Goal: Find specific page/section: Find specific page/section

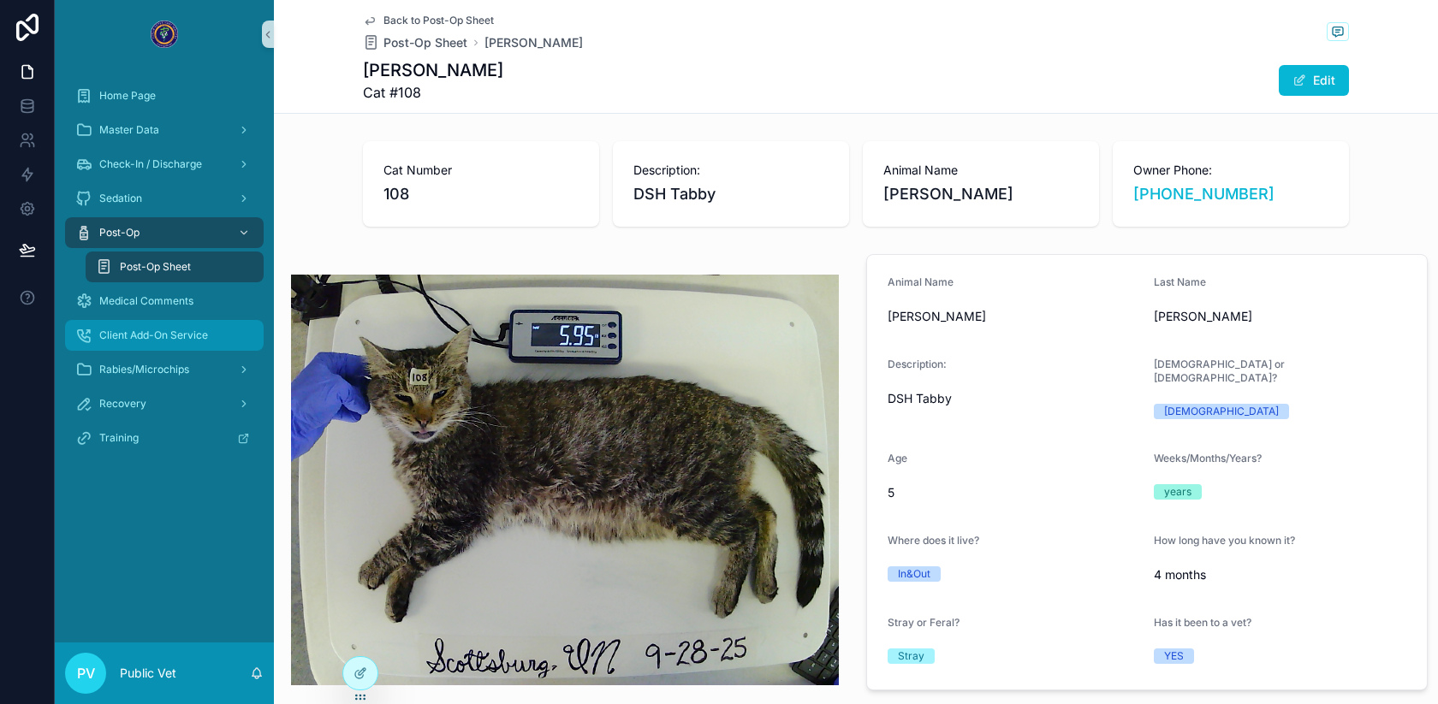
scroll to position [153, 0]
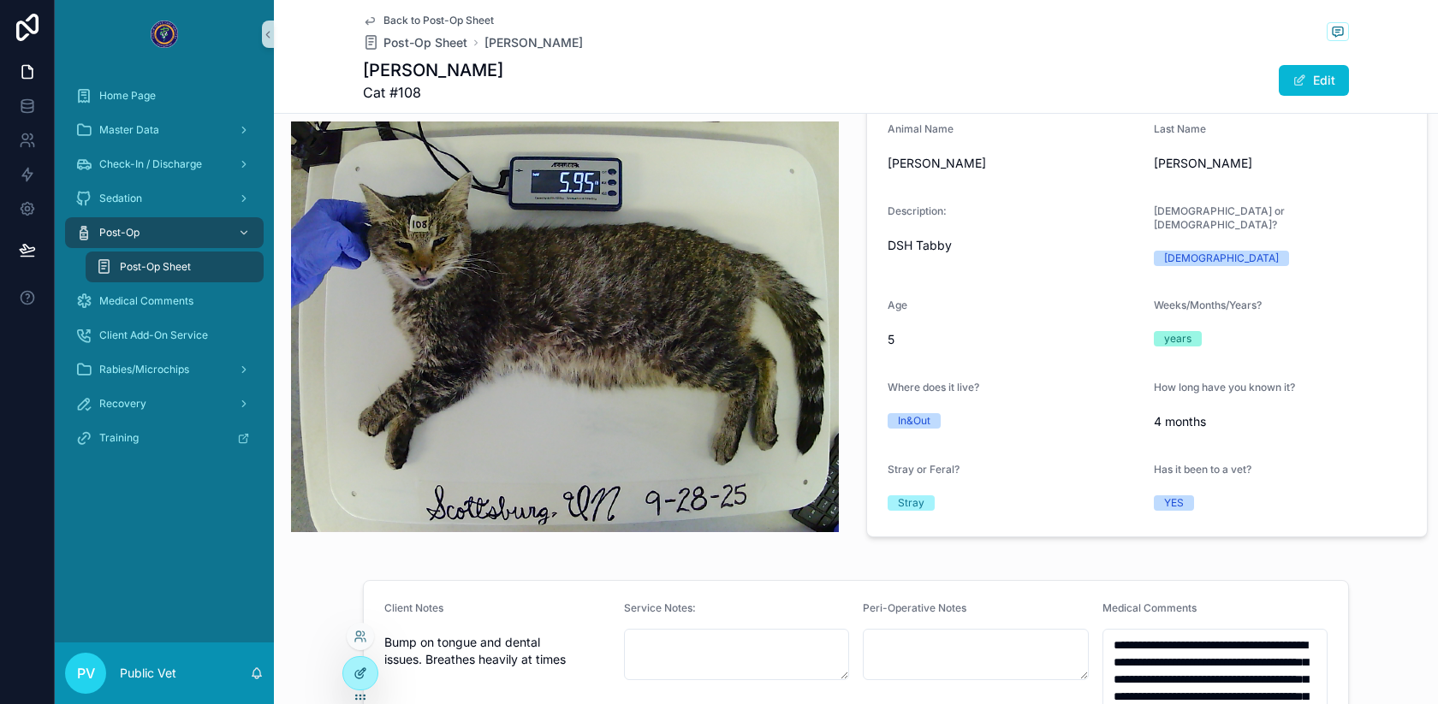
click at [363, 669] on icon at bounding box center [364, 670] width 2 height 2
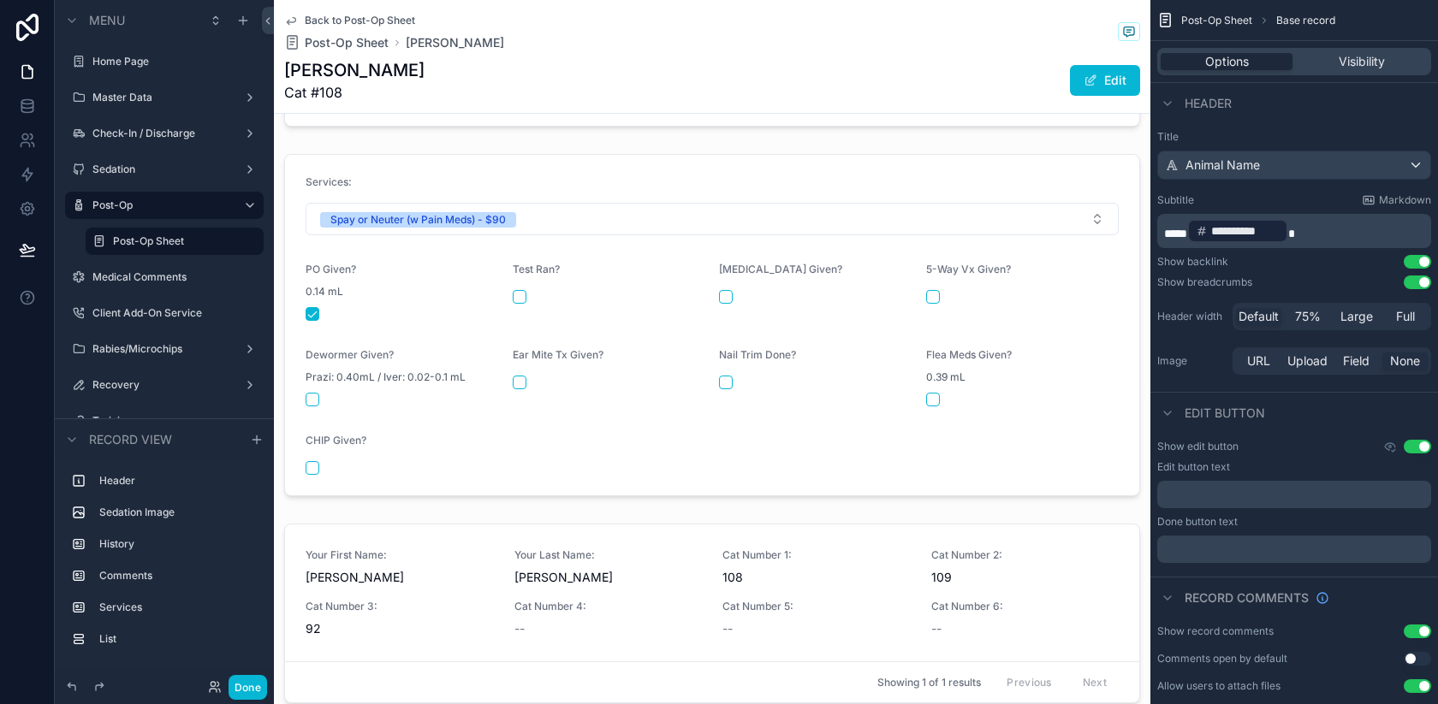
scroll to position [945, 0]
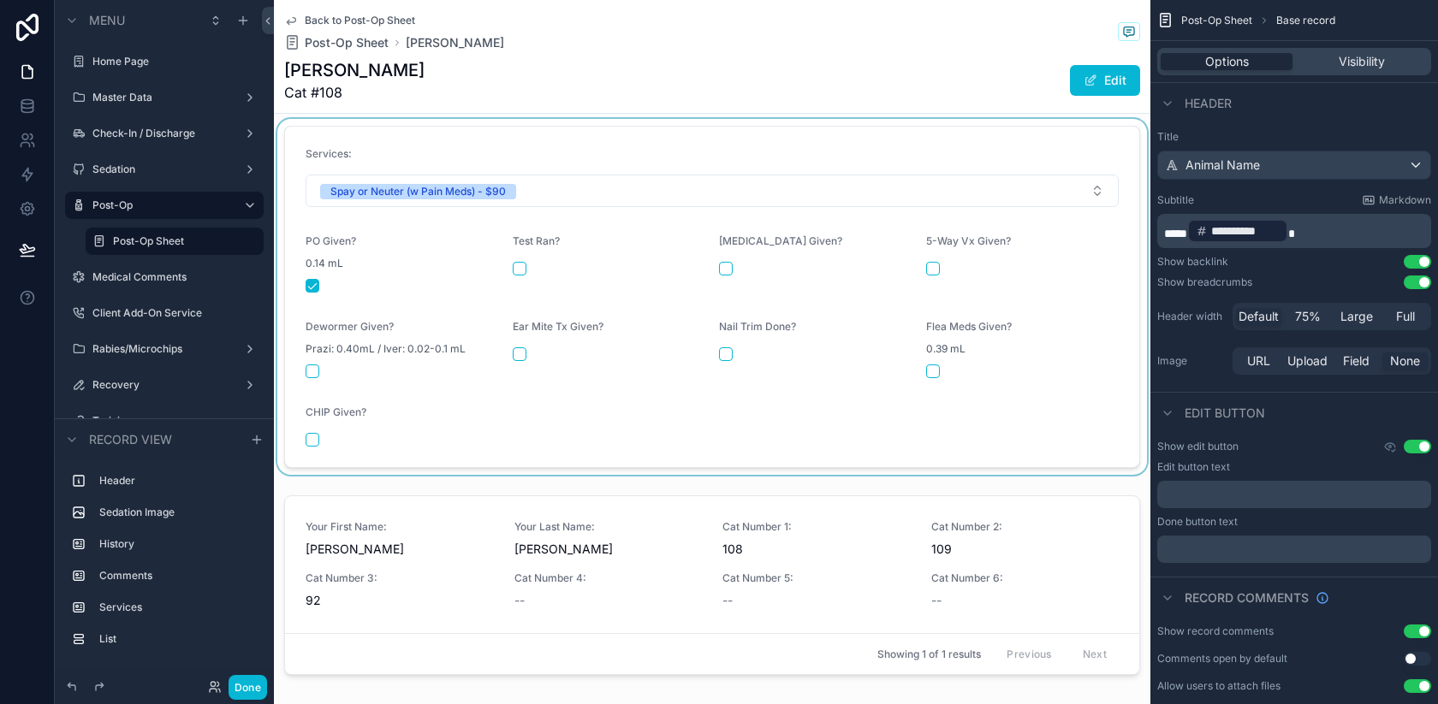
click at [593, 434] on div "scrollable content" at bounding box center [712, 297] width 876 height 356
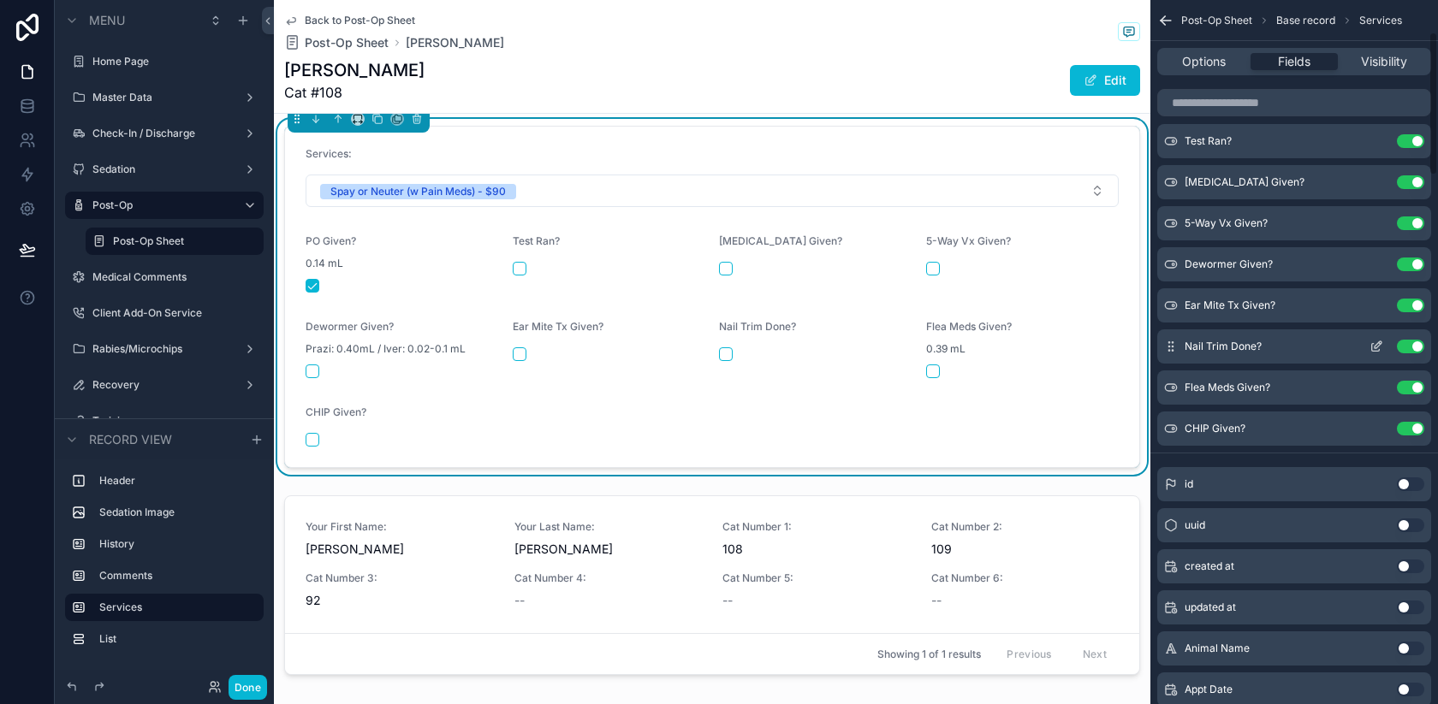
scroll to position [159, 0]
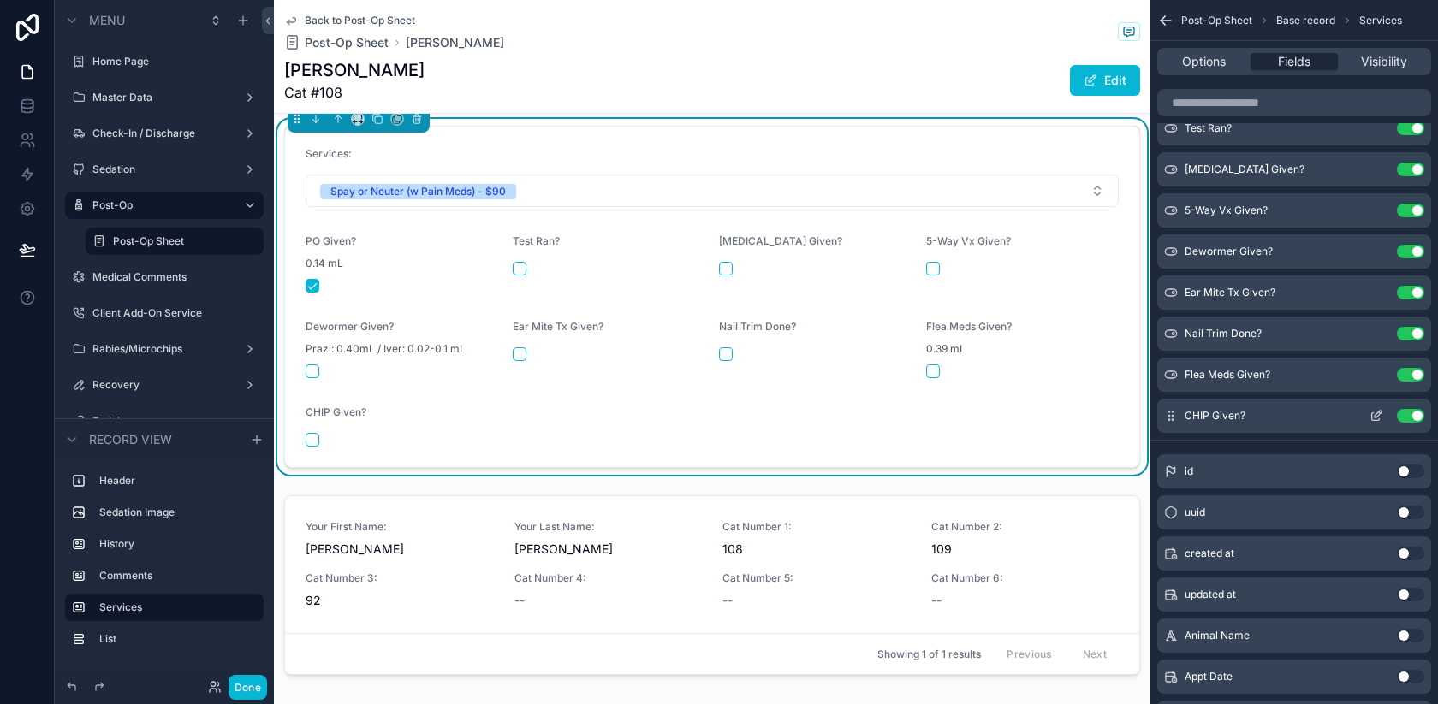
click at [1377, 417] on icon "scrollable content" at bounding box center [1376, 416] width 14 height 14
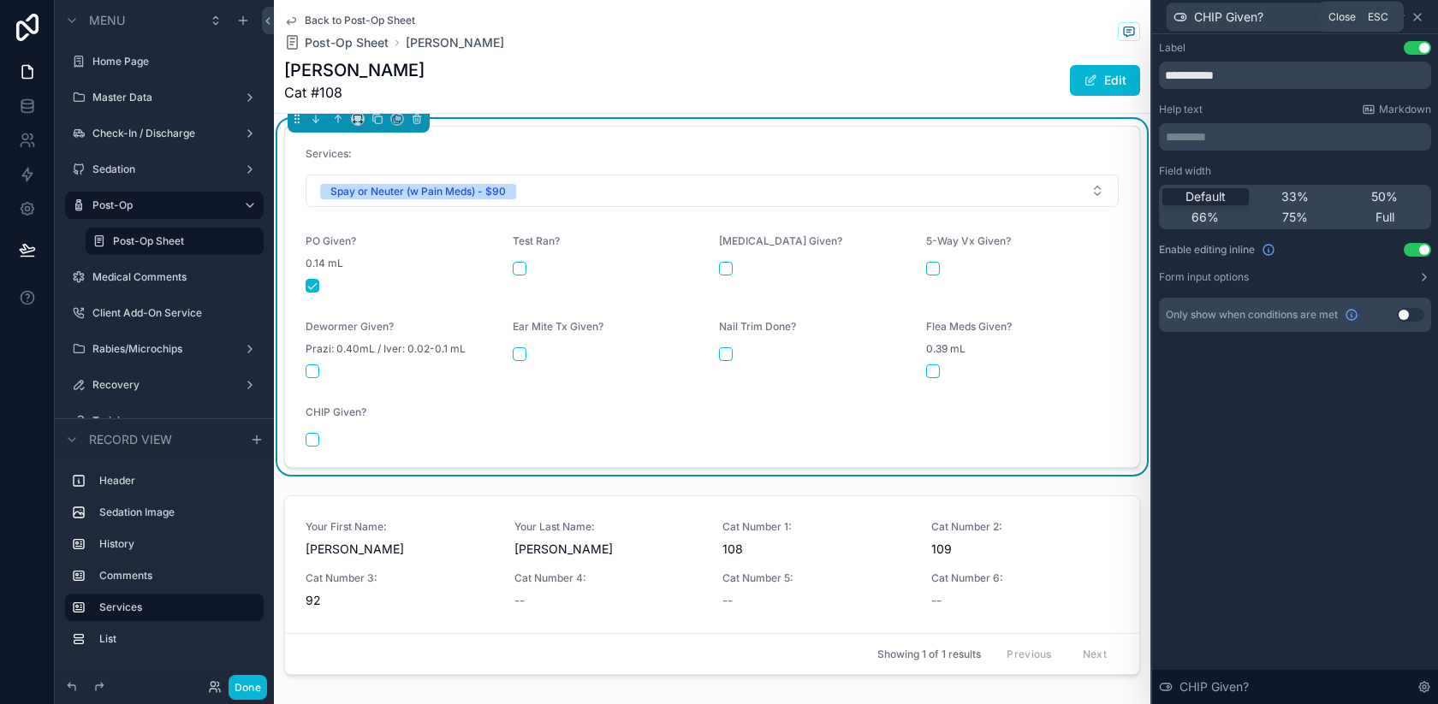
click at [1416, 15] on icon at bounding box center [1417, 17] width 14 height 14
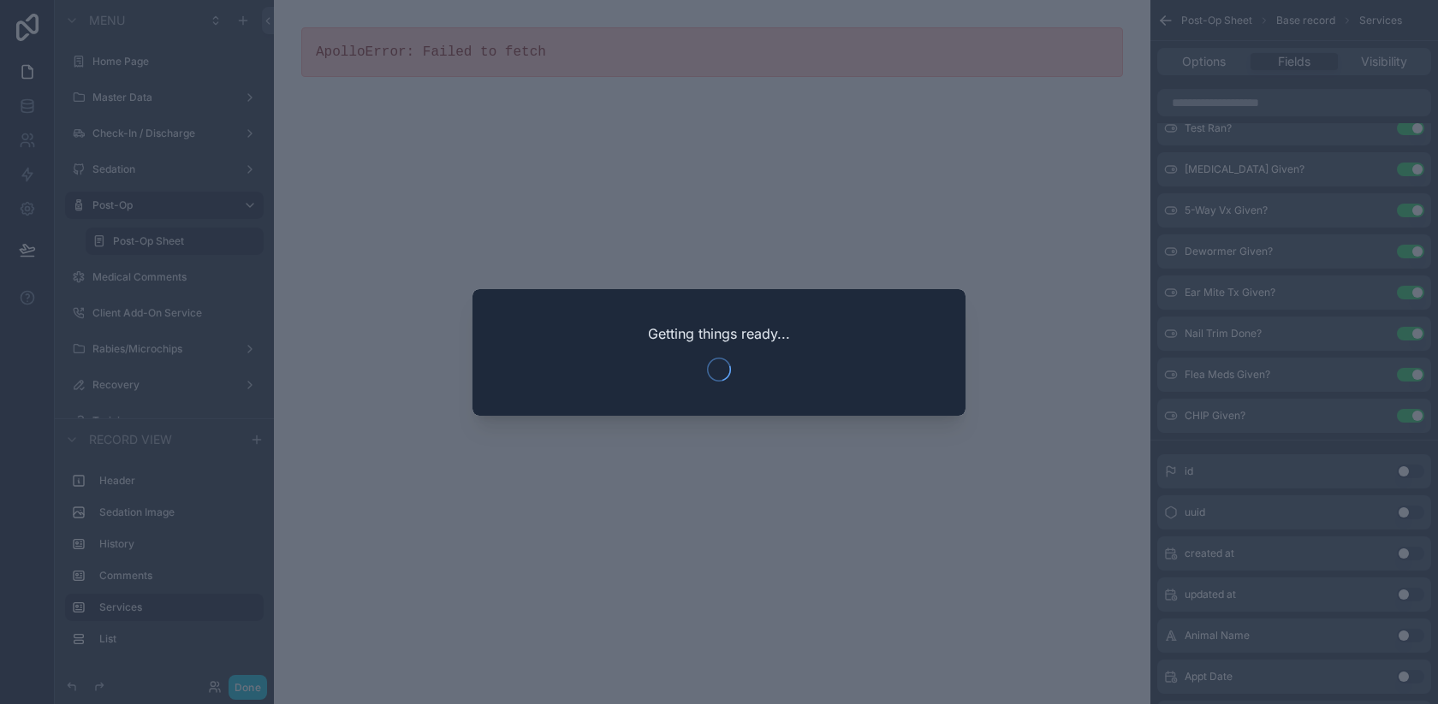
scroll to position [0, 0]
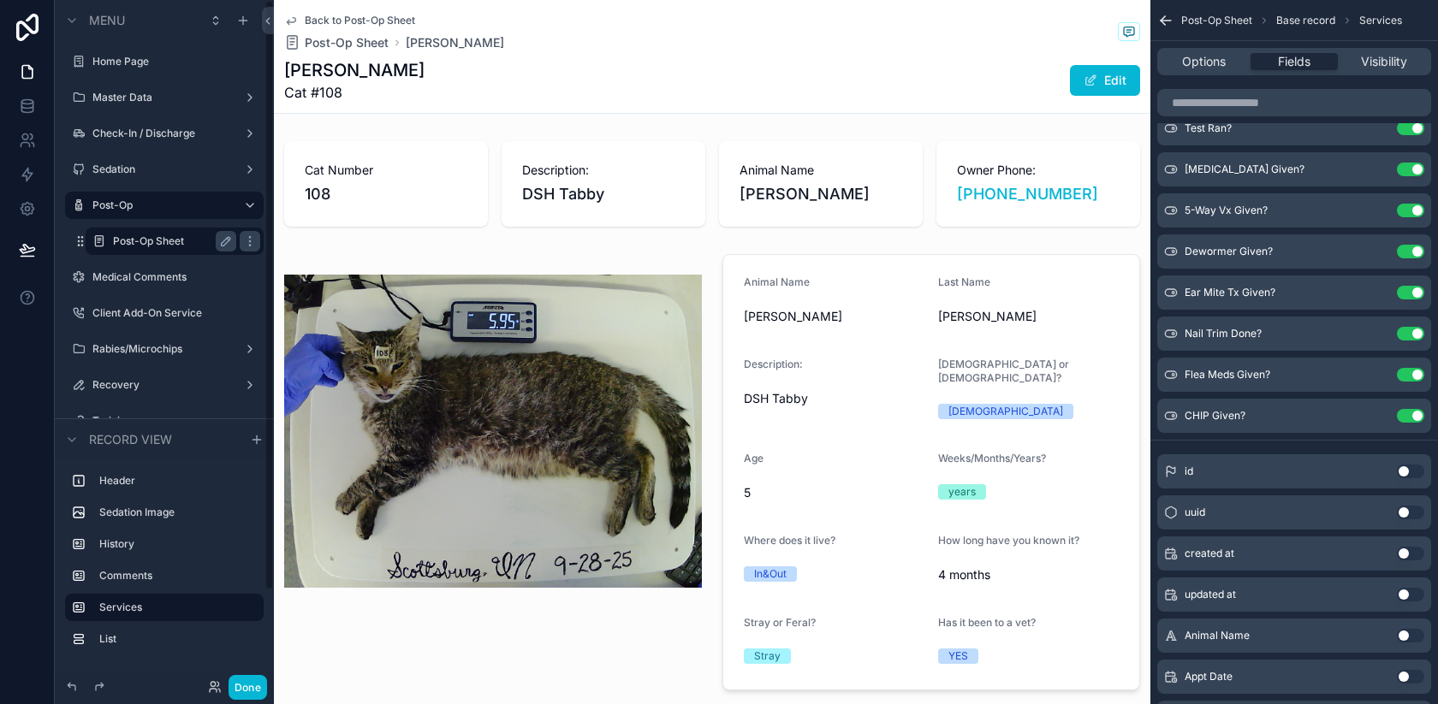
click at [151, 233] on div "Post-Op Sheet" at bounding box center [174, 241] width 123 height 21
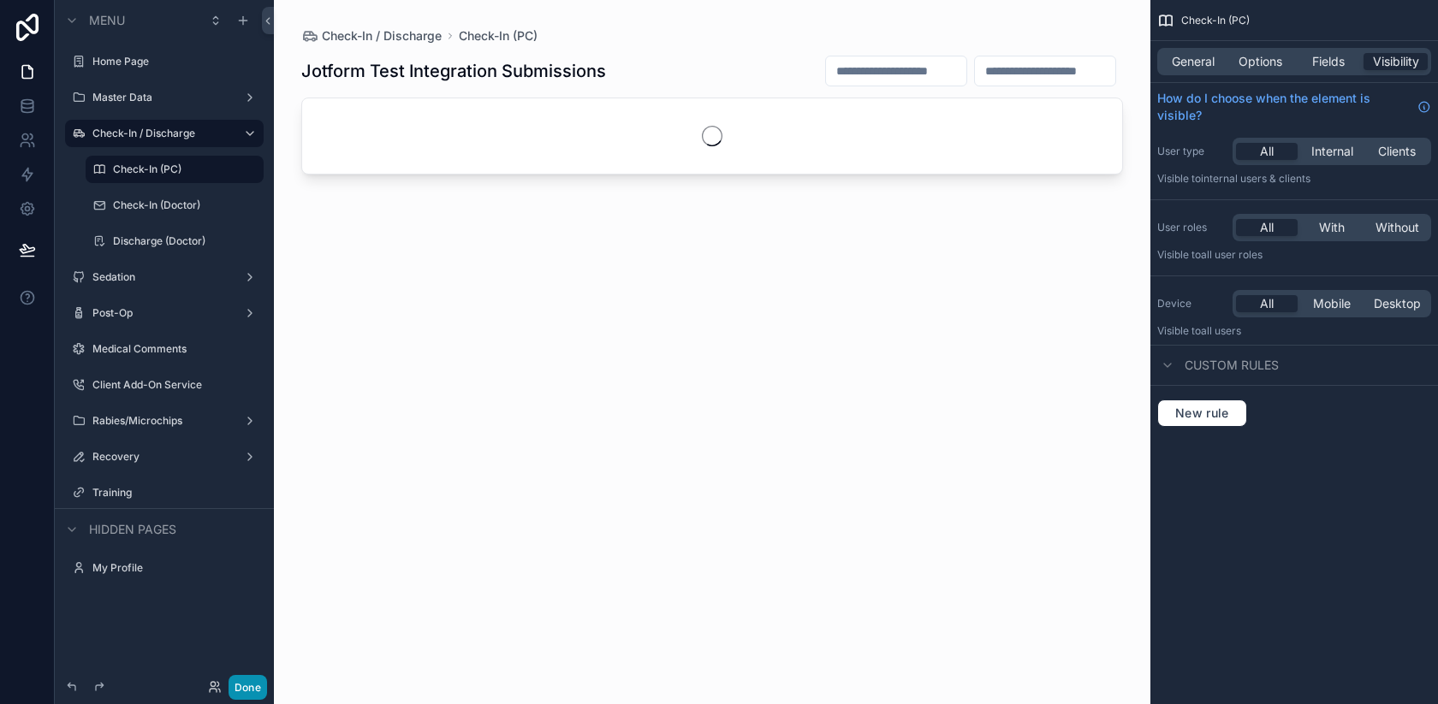
click at [257, 685] on button "Done" at bounding box center [247, 687] width 39 height 25
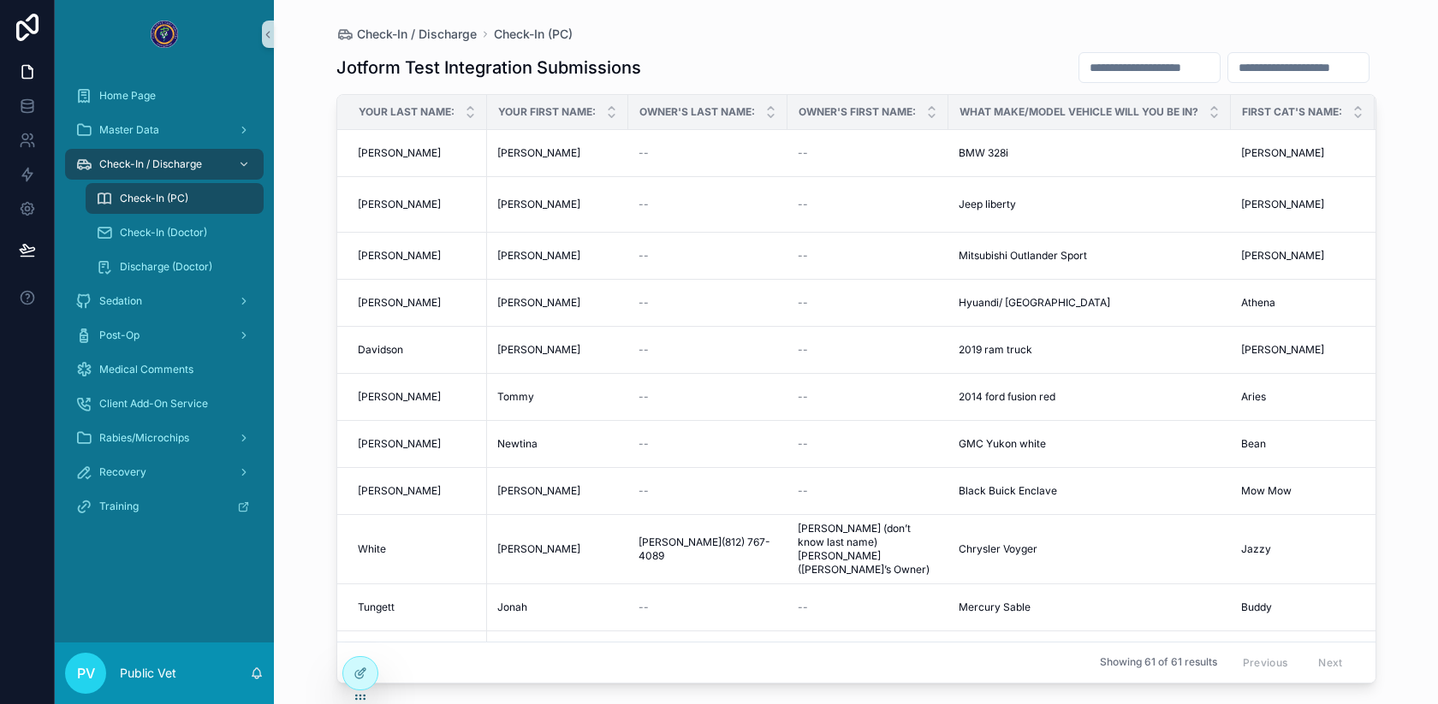
click at [1132, 68] on input "scrollable content" at bounding box center [1149, 68] width 140 height 24
type input "*****"
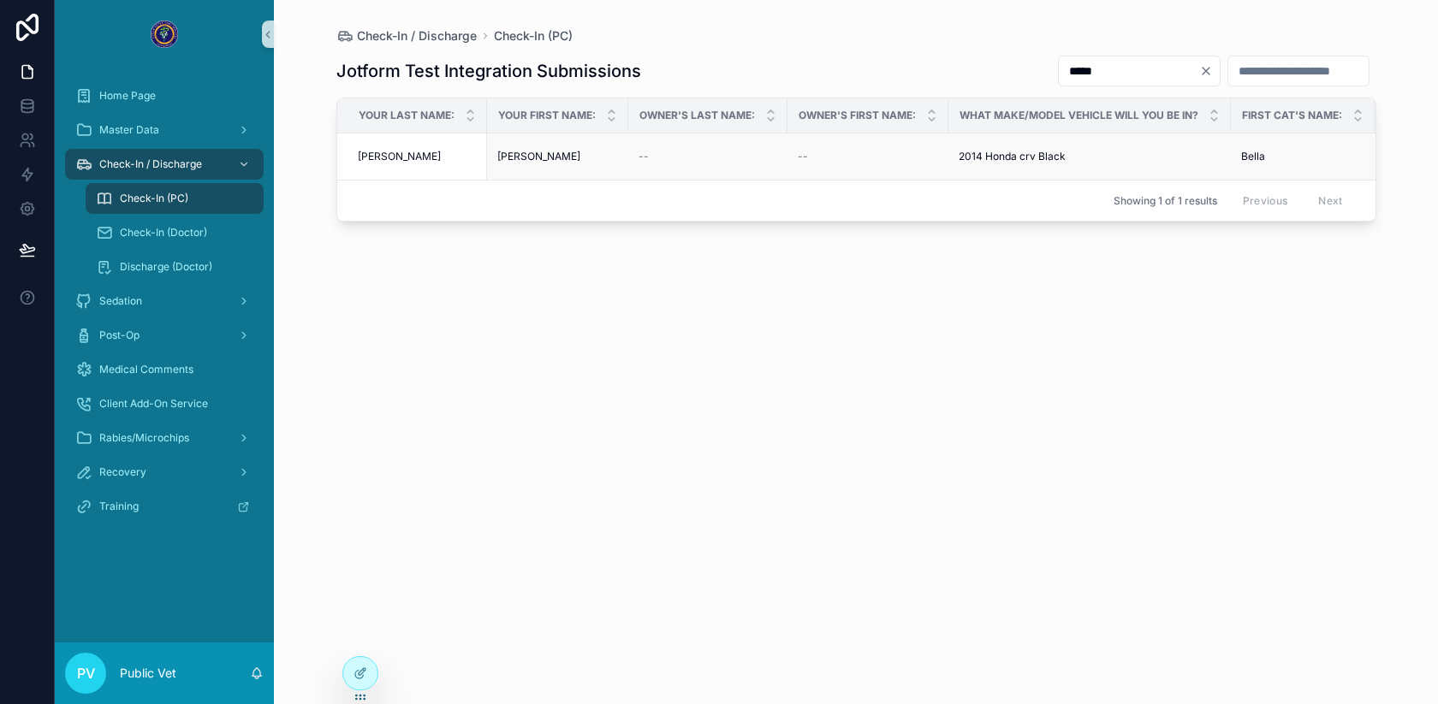
click at [564, 158] on div "[PERSON_NAME] [PERSON_NAME]" at bounding box center [557, 157] width 121 height 14
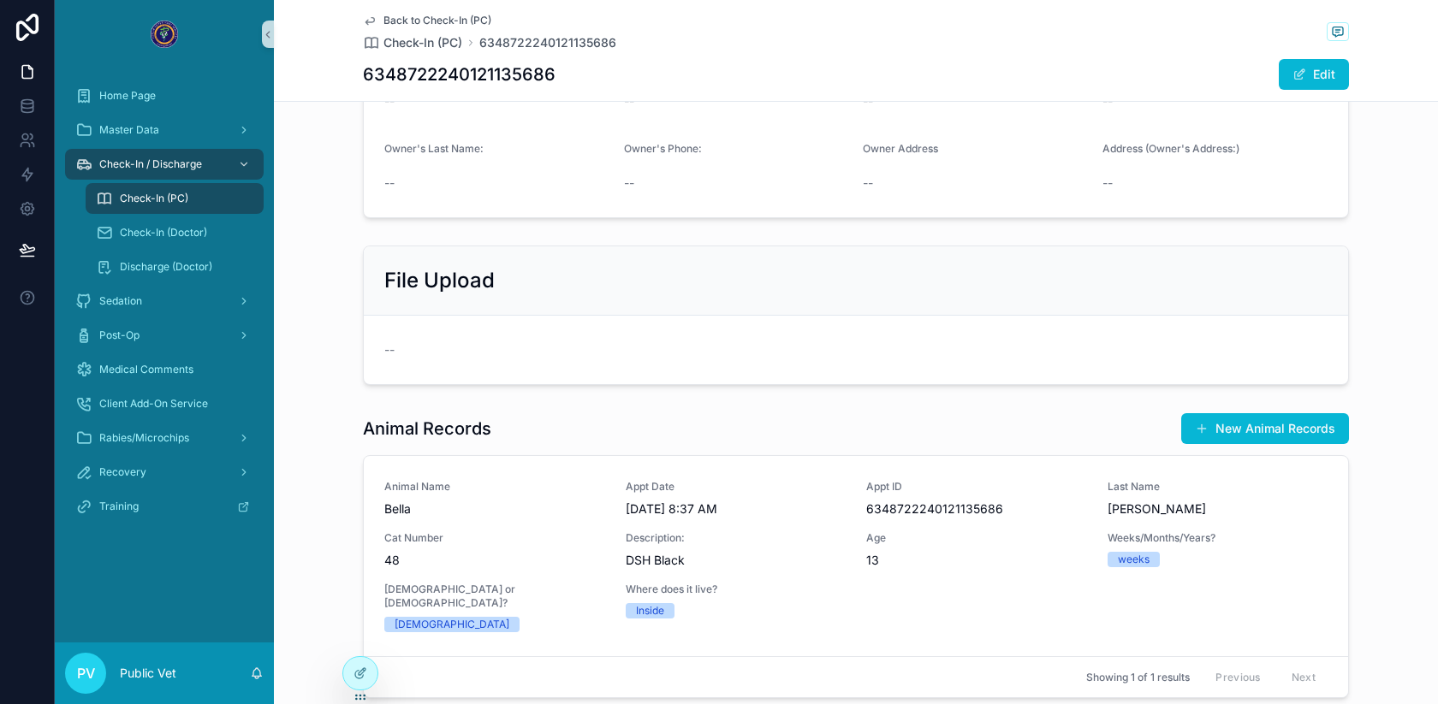
scroll to position [648, 0]
